Goal: Complete application form: Complete application form

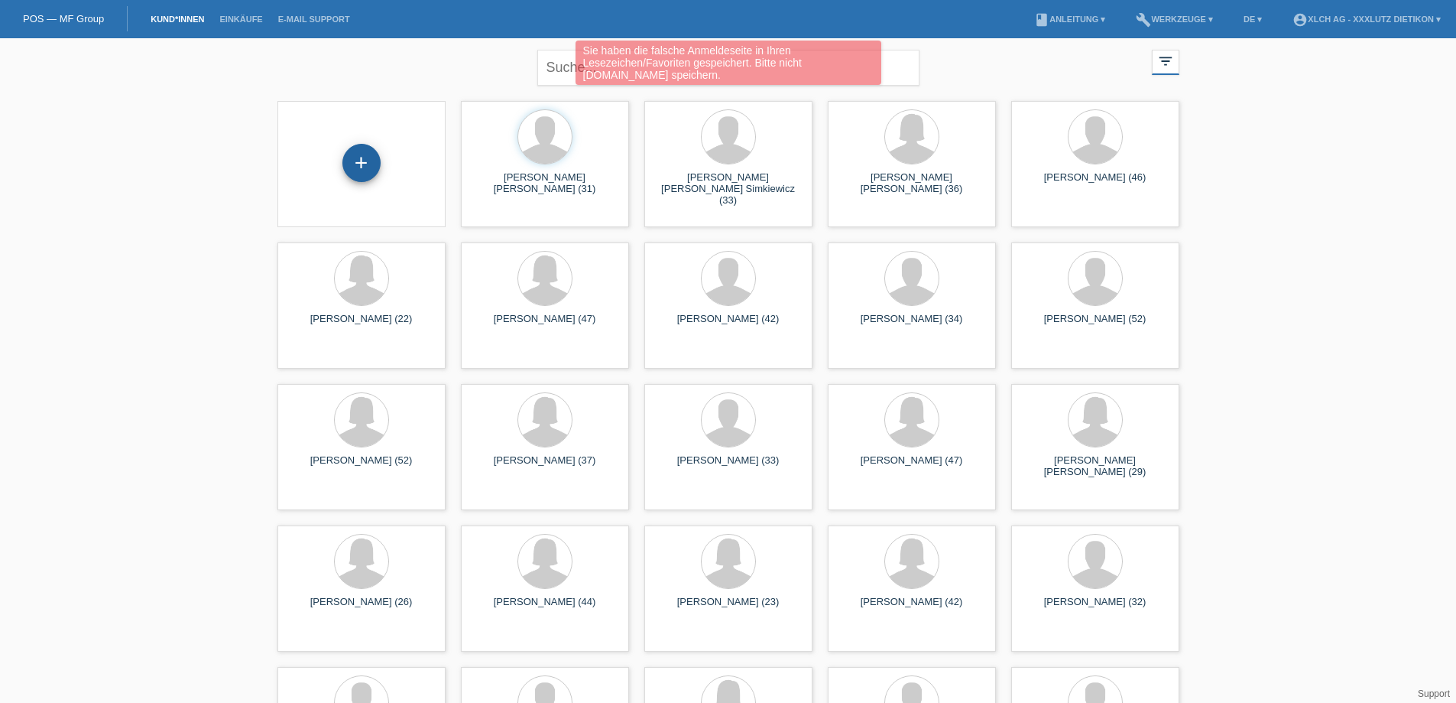
click at [358, 157] on div "+" at bounding box center [361, 163] width 38 height 38
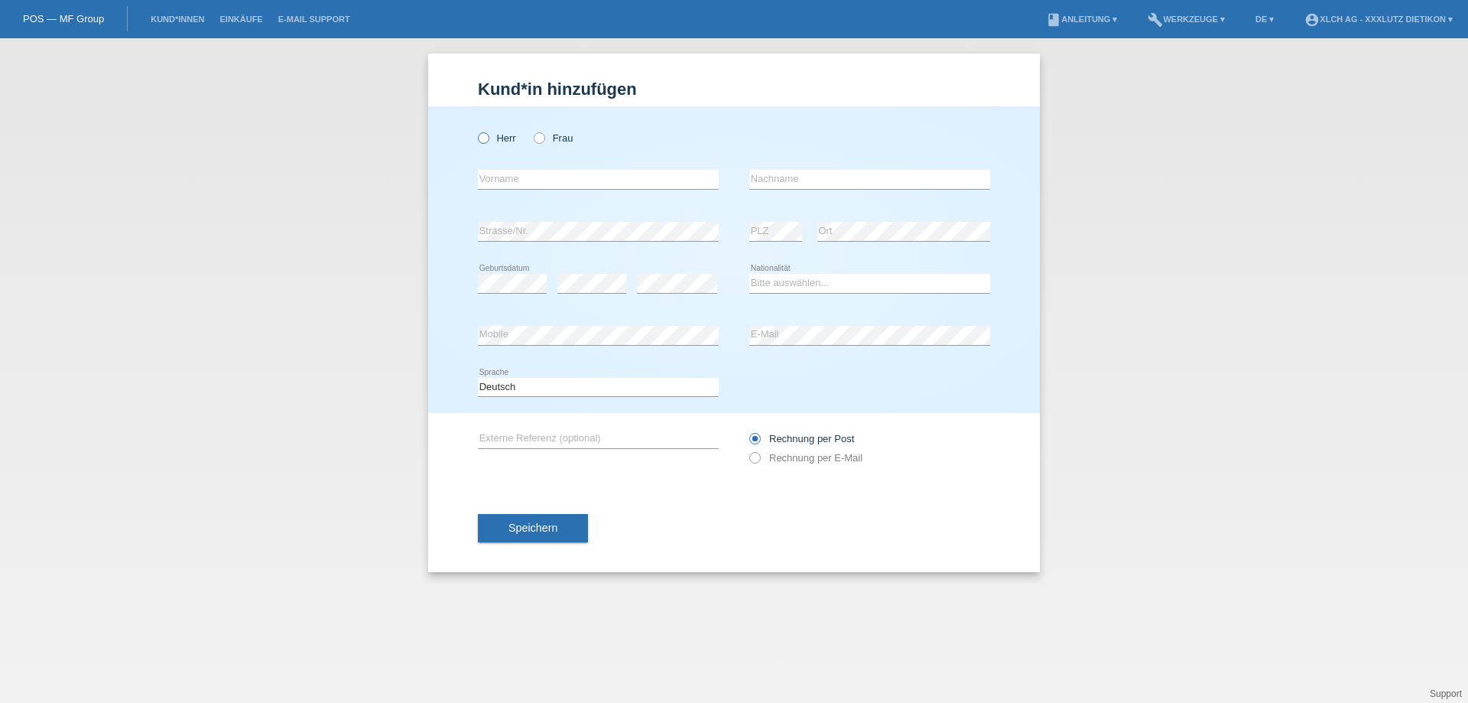
click at [476, 130] on icon at bounding box center [476, 130] width 0 height 0
click at [486, 138] on input "Herr" at bounding box center [483, 137] width 10 height 10
radio input "true"
click at [495, 183] on input "text" at bounding box center [598, 179] width 241 height 19
type input "Christan"
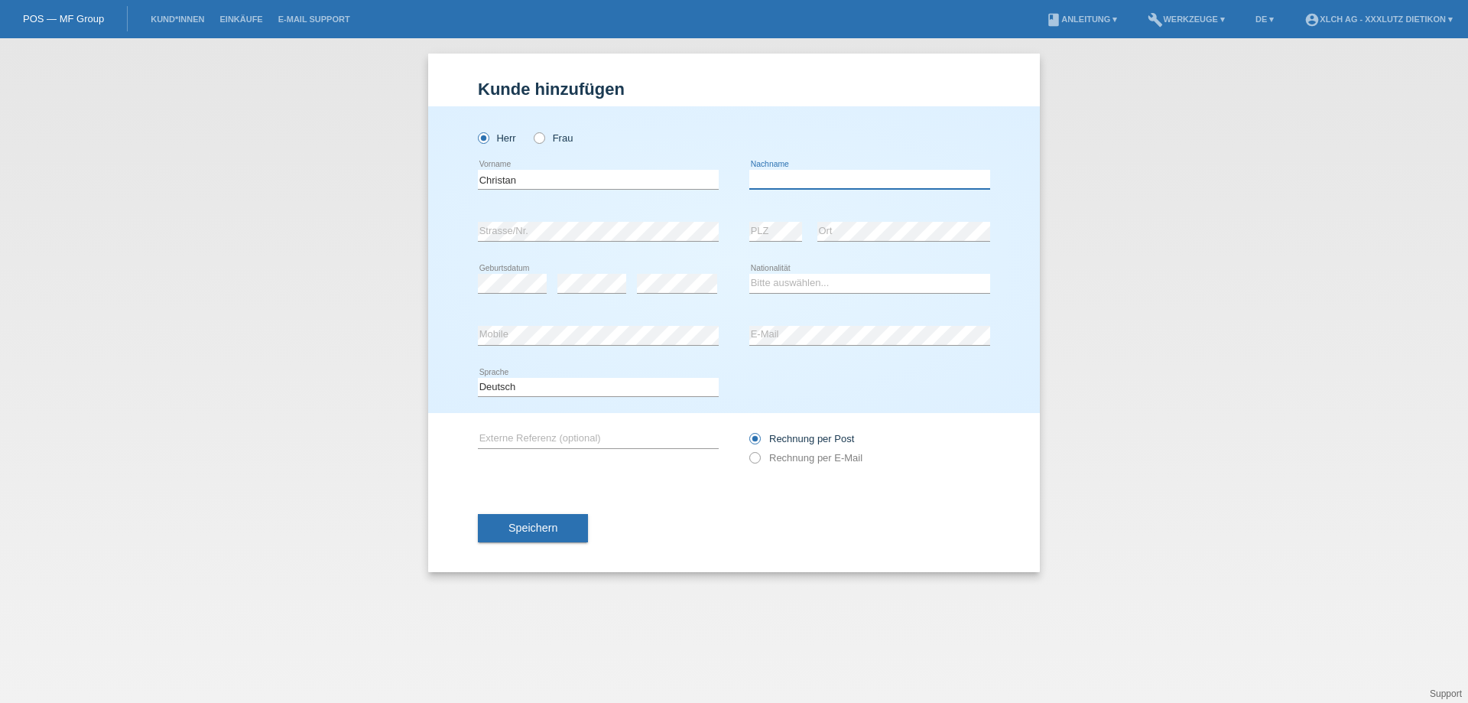
click at [829, 184] on input "text" at bounding box center [869, 179] width 241 height 19
type input "[PERSON_NAME]"
click at [773, 282] on select "Bitte auswählen... [GEOGRAPHIC_DATA] [GEOGRAPHIC_DATA] [GEOGRAPHIC_DATA] [GEOGR…" at bounding box center [869, 283] width 241 height 18
select select "CH"
click at [749, 274] on select "Bitte auswählen... [GEOGRAPHIC_DATA] [GEOGRAPHIC_DATA] [GEOGRAPHIC_DATA] [GEOGR…" at bounding box center [869, 283] width 241 height 18
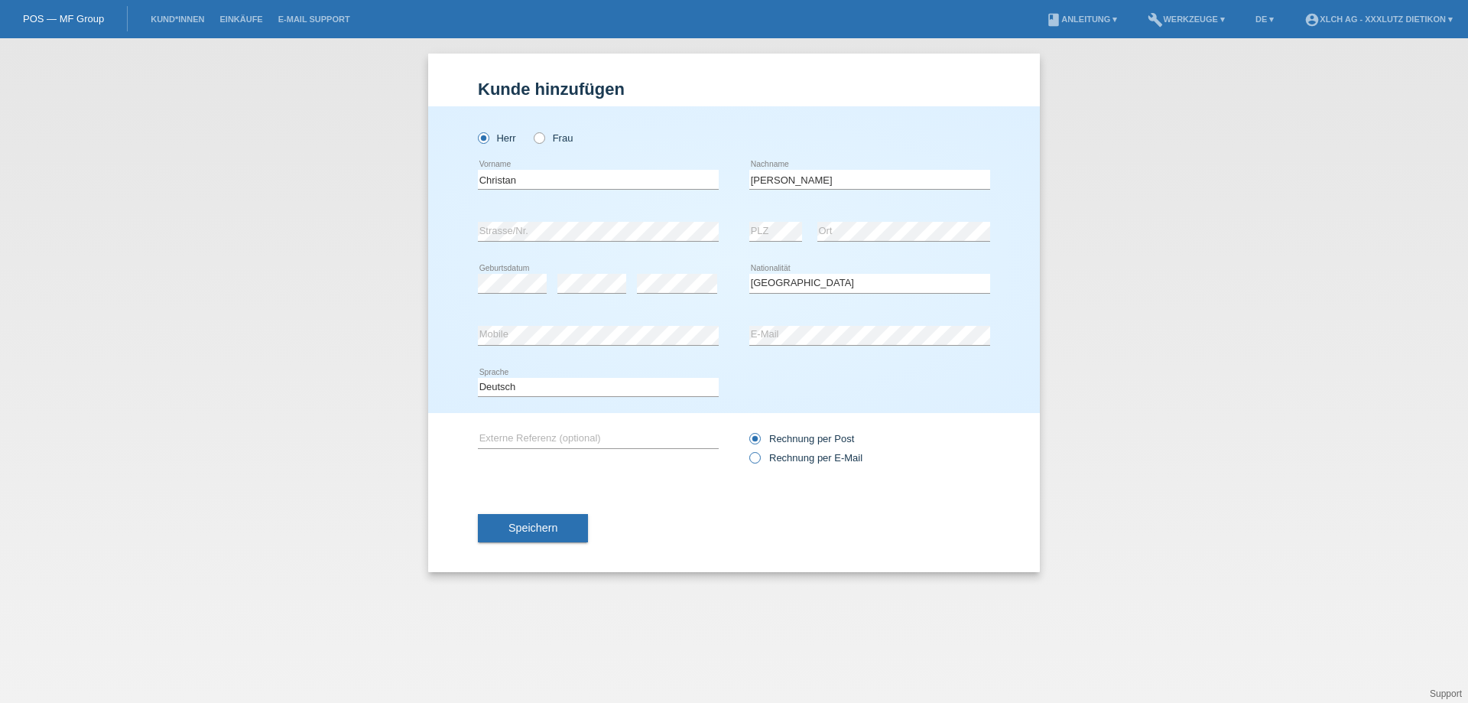
click at [747, 450] on icon at bounding box center [747, 450] width 0 height 0
click at [756, 458] on input "Rechnung per E-Mail" at bounding box center [754, 461] width 10 height 19
radio input "true"
click at [536, 526] on span "Speichern" at bounding box center [532, 527] width 49 height 12
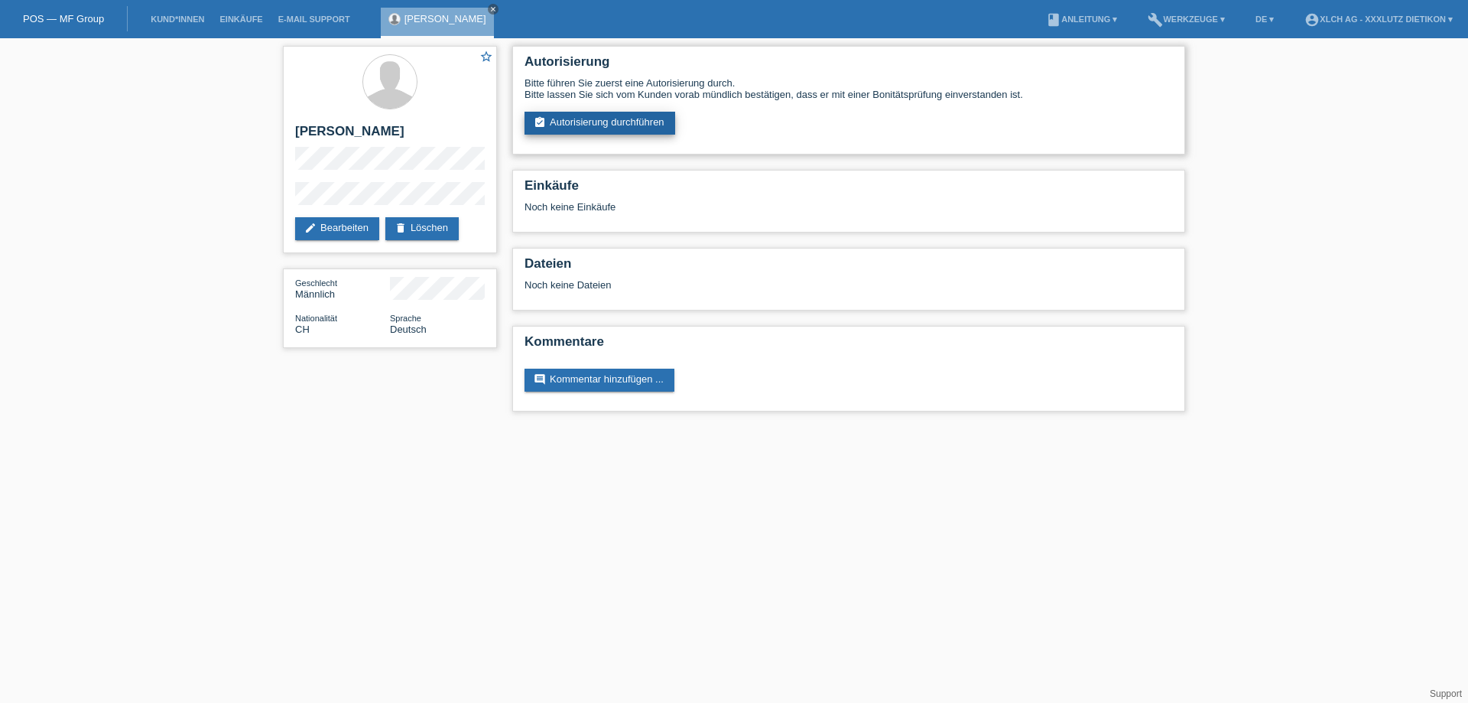
click at [607, 115] on link "assignment_turned_in Autorisierung durchführen" at bounding box center [599, 123] width 151 height 23
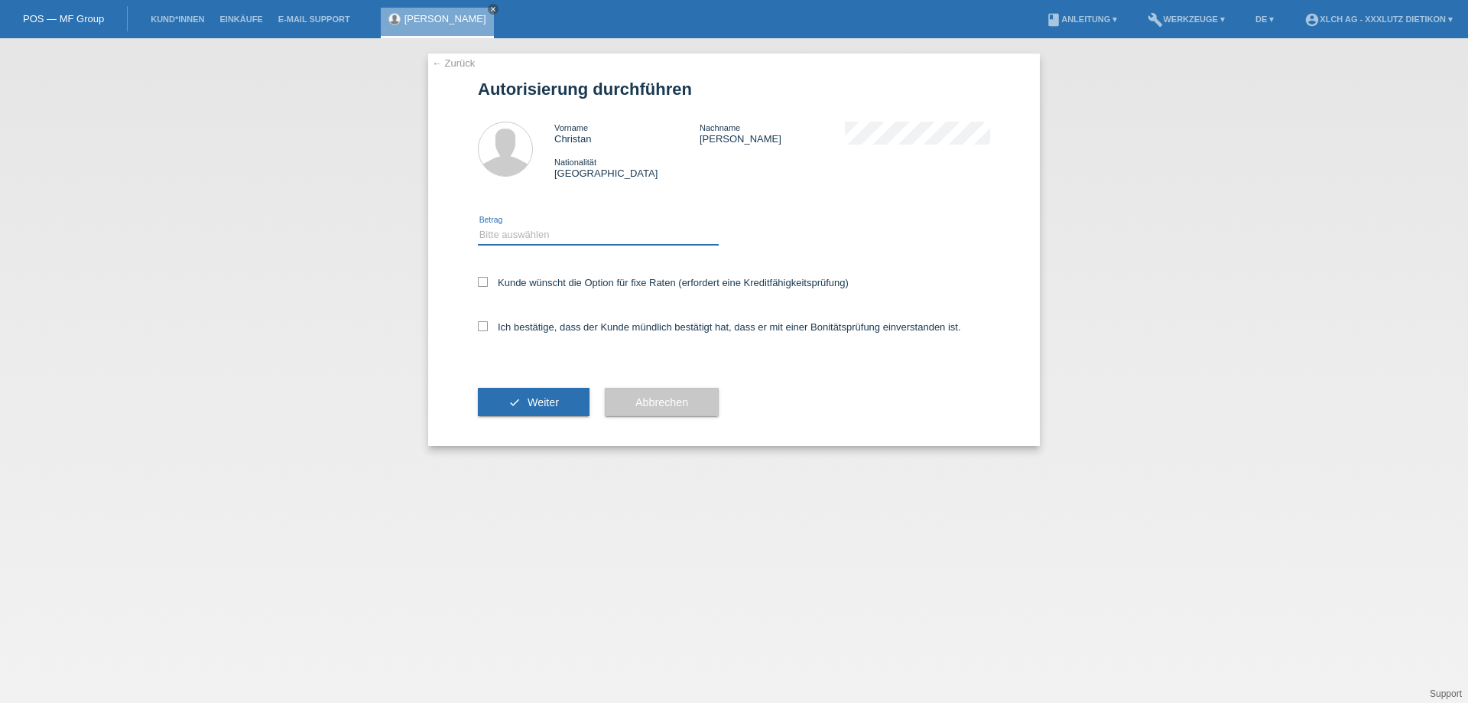
click at [544, 227] on select "Bitte auswählen CHF 1.00 - CHF 499.00 CHF 500.00 - CHF 1'999.00 CHF 2'000.00 - …" at bounding box center [598, 235] width 241 height 18
select select "3"
click at [478, 226] on select "Bitte auswählen CHF 1.00 - CHF 499.00 CHF 500.00 - CHF 1'999.00 CHF 2'000.00 - …" at bounding box center [598, 235] width 241 height 18
click at [482, 326] on icon at bounding box center [483, 326] width 10 height 10
click at [482, 326] on input "Ich bestätige, dass der Kunde mündlich bestätigt hat, dass er mit einer Bonität…" at bounding box center [483, 326] width 10 height 10
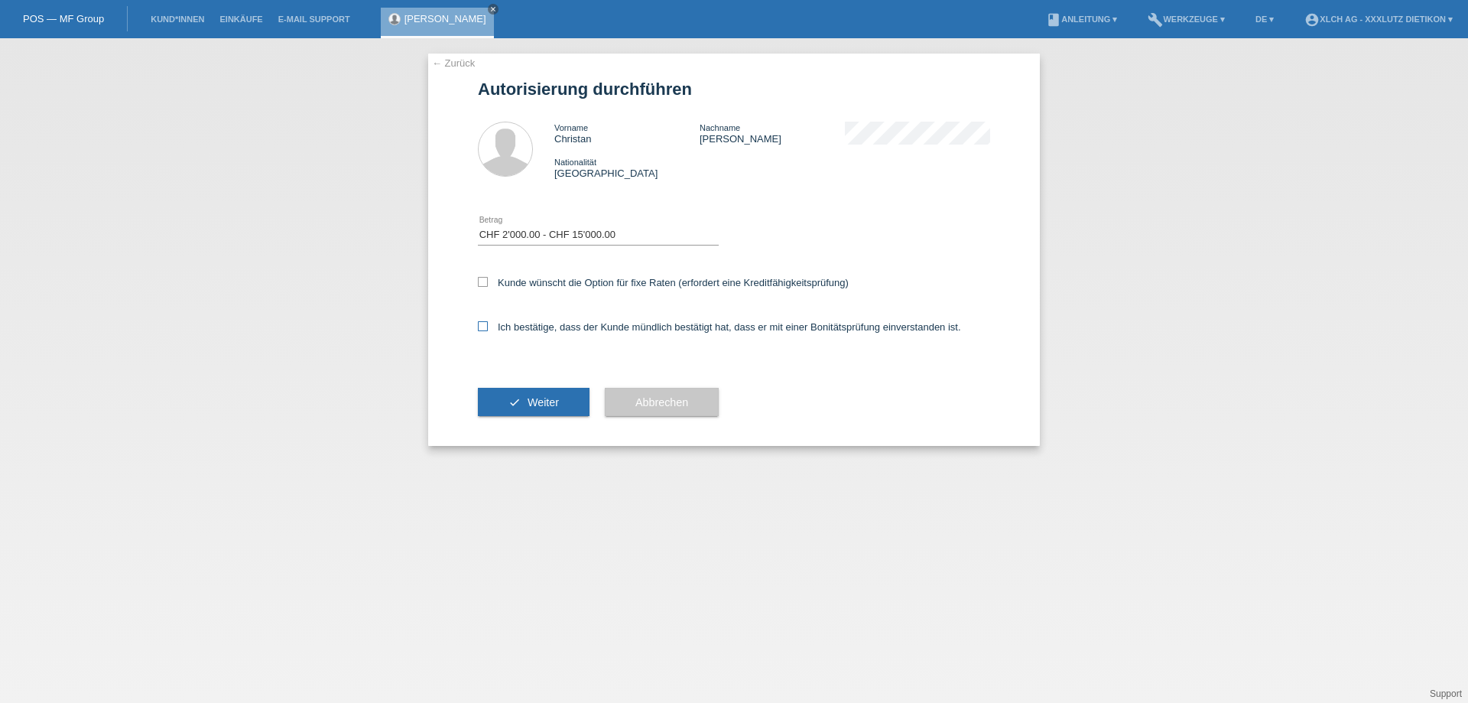
checkbox input "true"
click at [530, 396] on span "Weiter" at bounding box center [543, 402] width 31 height 12
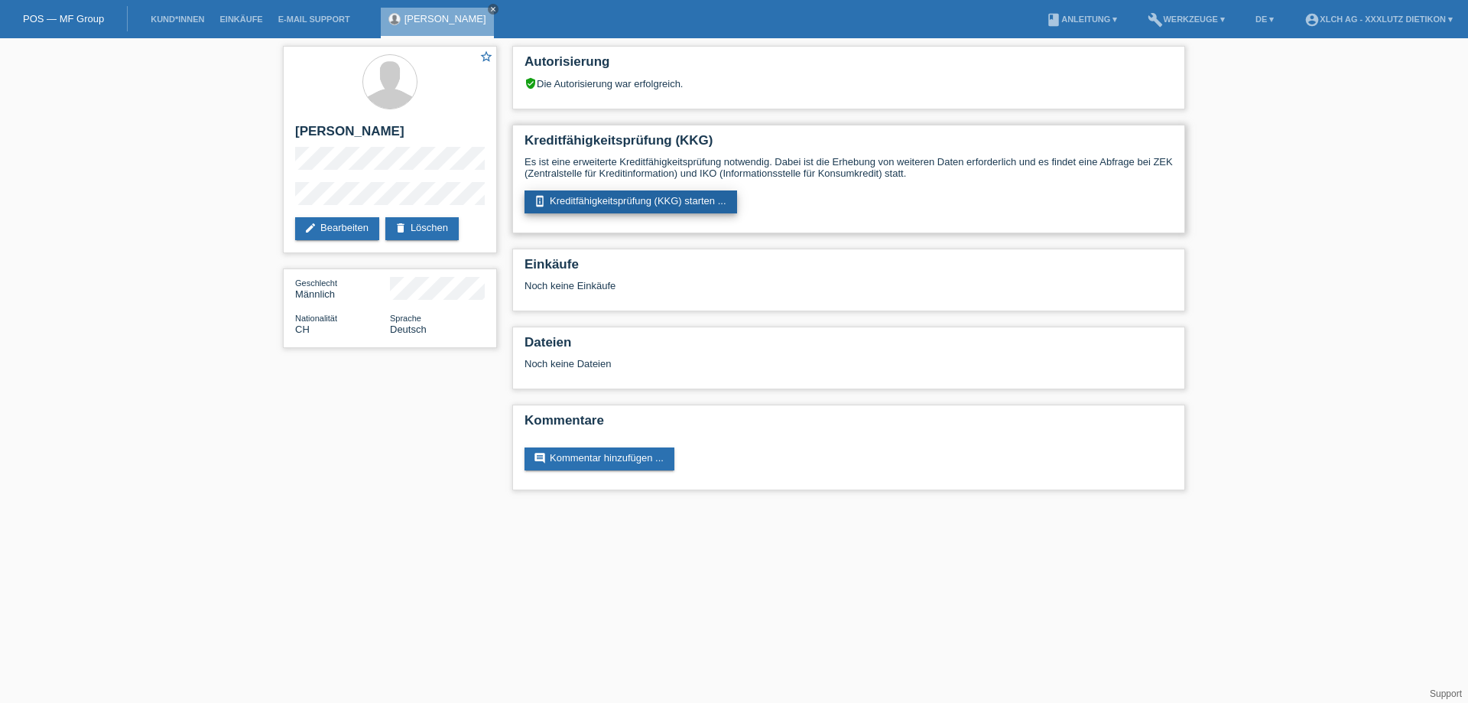
click at [644, 196] on link "perm_device_information Kreditfähigkeitsprüfung (KKG) starten ..." at bounding box center [630, 201] width 213 height 23
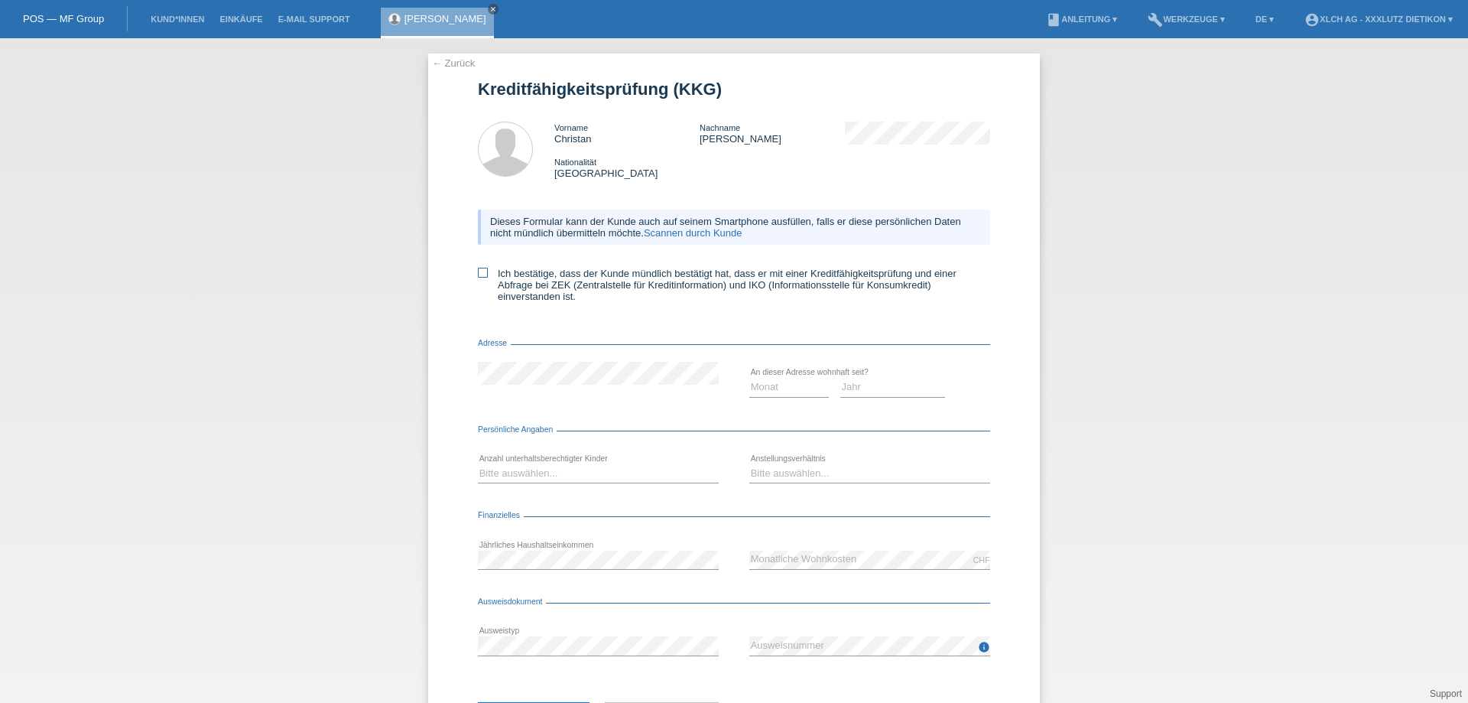
click at [480, 273] on icon at bounding box center [483, 273] width 10 height 10
click at [480, 273] on input "Ich bestätige, dass der Kunde mündlich bestätigt hat, dass er mit einer Kreditf…" at bounding box center [483, 273] width 10 height 10
checkbox input "true"
click at [784, 387] on select "Monat 01 02 03 04 05 06 07 08 09 10" at bounding box center [789, 387] width 80 height 18
select select "12"
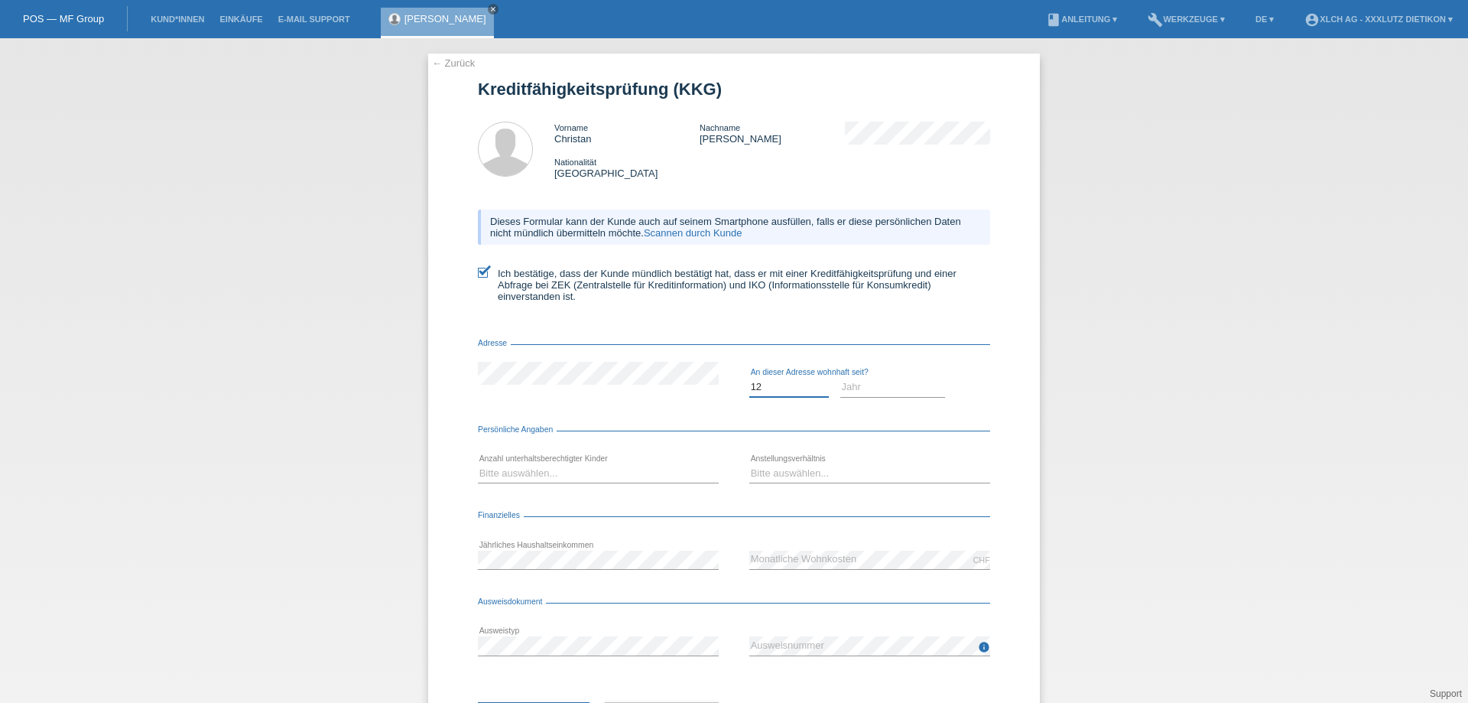
click at [749, 378] on select "Monat 01 02 03 04 05 06 07 08 09 10" at bounding box center [789, 387] width 80 height 18
click at [864, 379] on select "Jahr 2025 2024 2023 2022 2021 2020 2019 2018 2017 2016 2015 2014 2013 2012 2011…" at bounding box center [893, 387] width 106 height 18
select select "2023"
click at [840, 378] on select "Jahr 2025 2024 2023 2022 2021 2020 2019 2018 2017 2016 2015 2014 2013 2012 2011…" at bounding box center [893, 387] width 106 height 18
click at [531, 467] on select "Bitte auswählen... 0 1 2 3 4 5 6 7 8 9" at bounding box center [598, 473] width 241 height 18
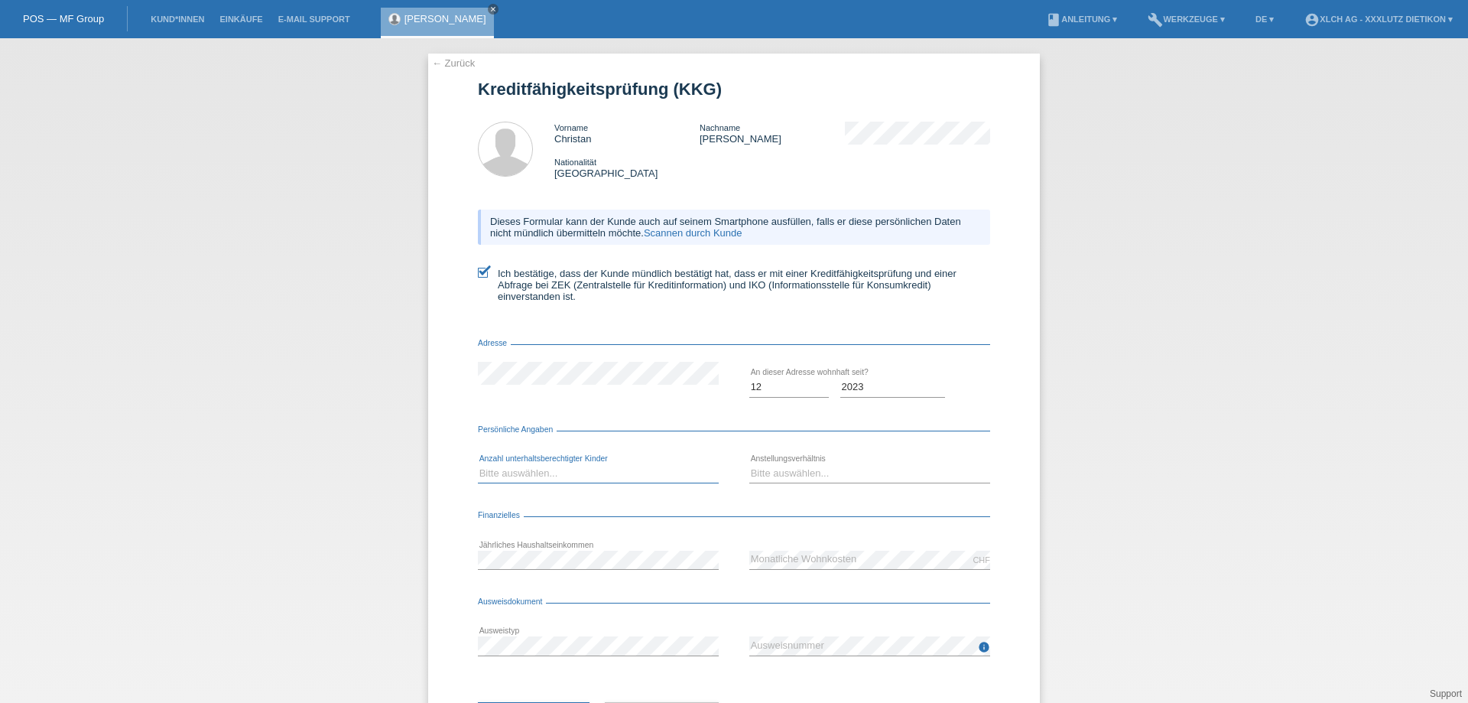
select select "0"
click at [478, 464] on select "Bitte auswählen... 0 1 2 3 4 5 6 7 8 9" at bounding box center [598, 473] width 241 height 18
click at [760, 474] on select "Bitte auswählen... Unbefristet Befristet Lehrling/Student Pensioniert Nicht arb…" at bounding box center [869, 473] width 241 height 18
select select "UNLIMITED"
click at [749, 464] on select "Bitte auswählen... Unbefristet Befristet Lehrling/Student Pensioniert Nicht arb…" at bounding box center [869, 473] width 241 height 18
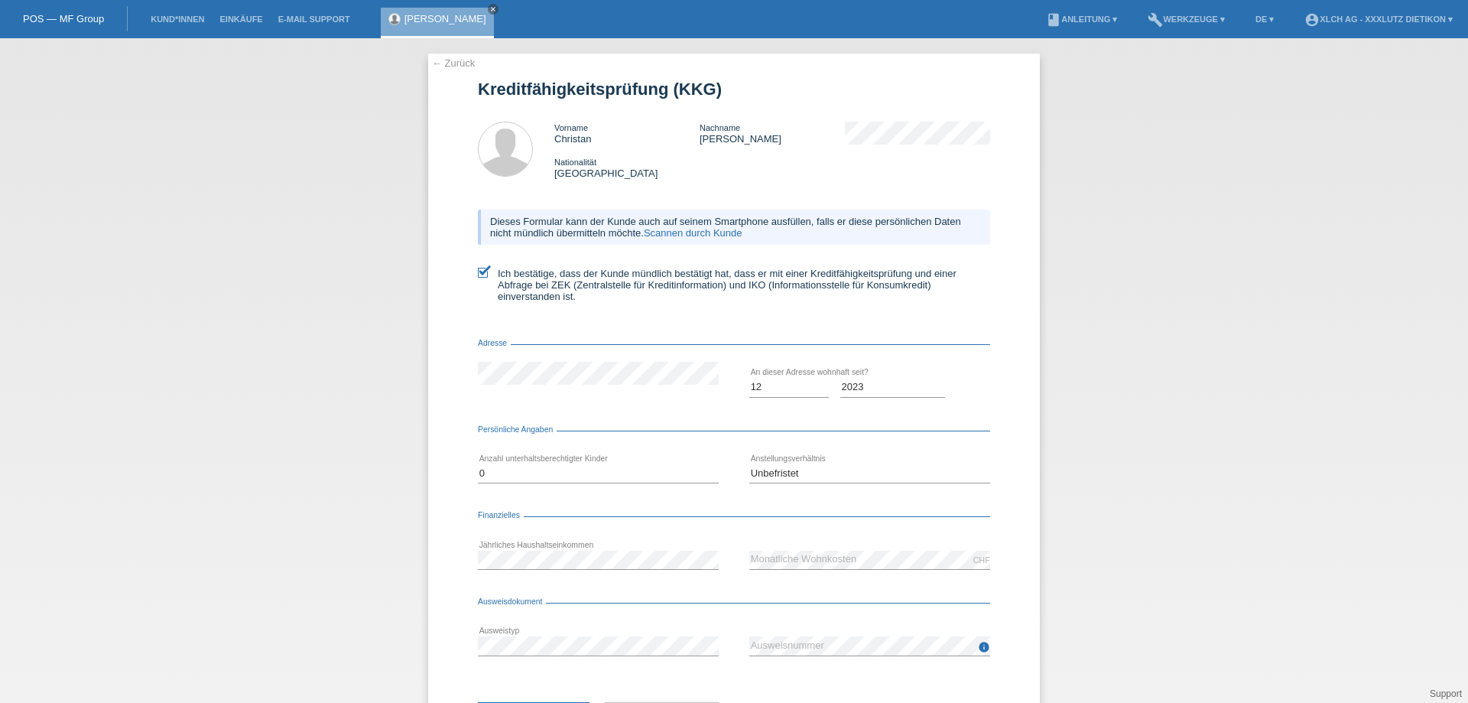
click at [613, 700] on div "Abbrechen" at bounding box center [662, 716] width 114 height 89
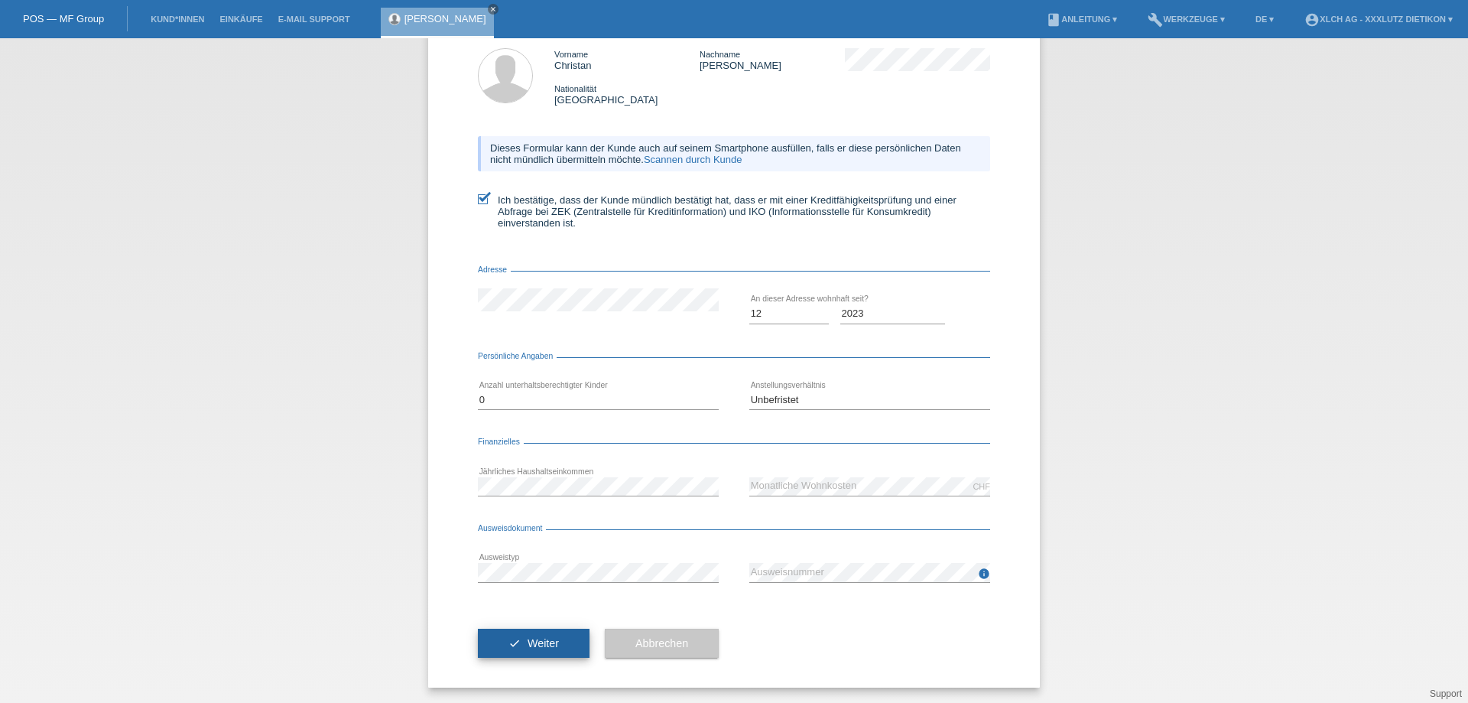
click at [531, 641] on span "Weiter" at bounding box center [543, 643] width 31 height 12
